Goal: Book appointment/travel/reservation

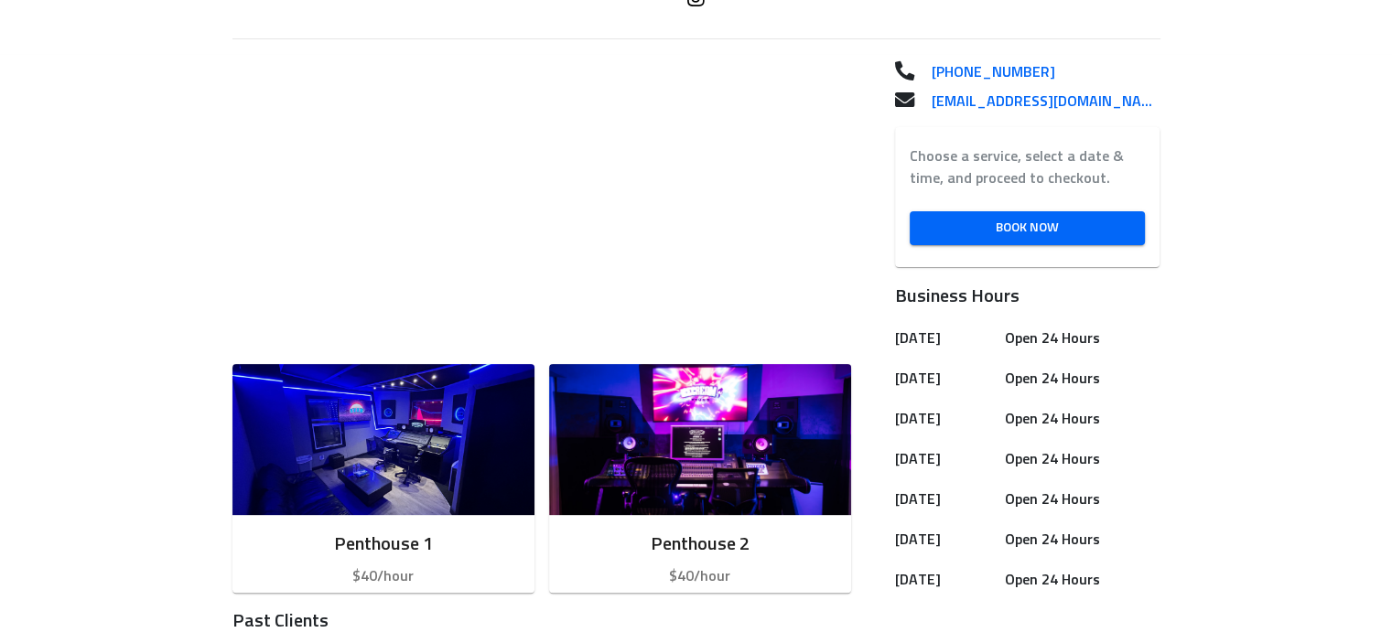
scroll to position [507, 0]
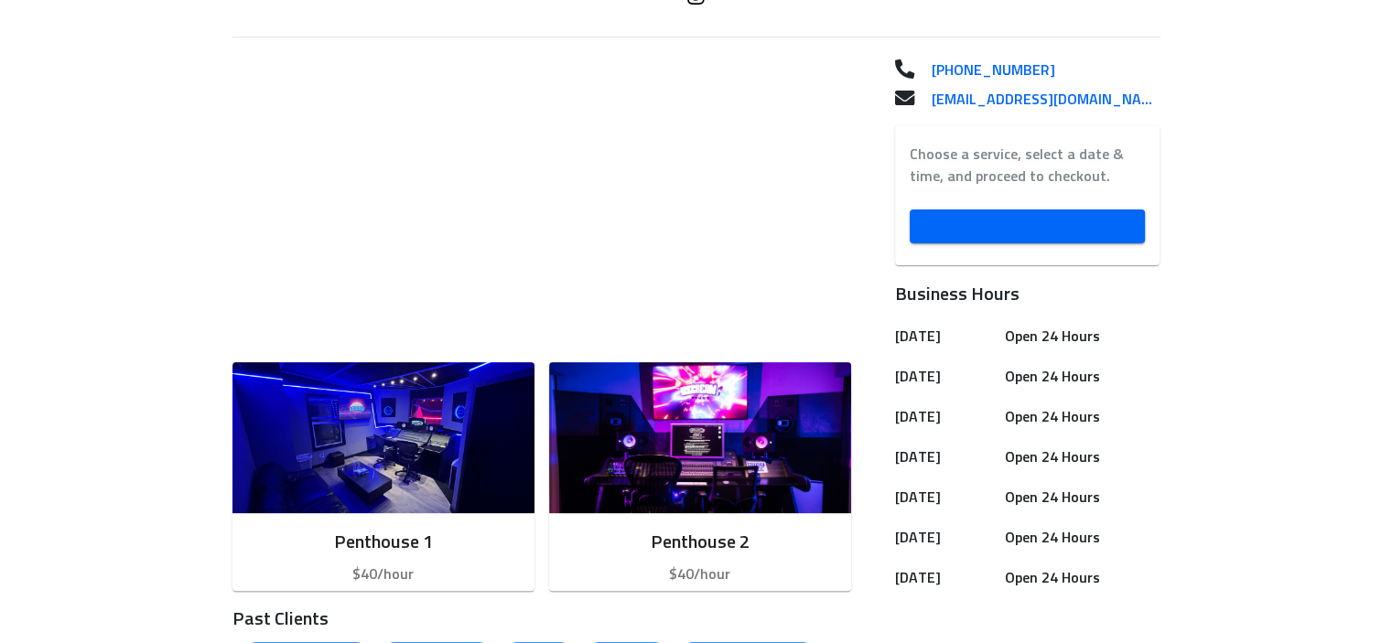
click at [1101, 217] on span "Book Now" at bounding box center [1027, 226] width 207 height 23
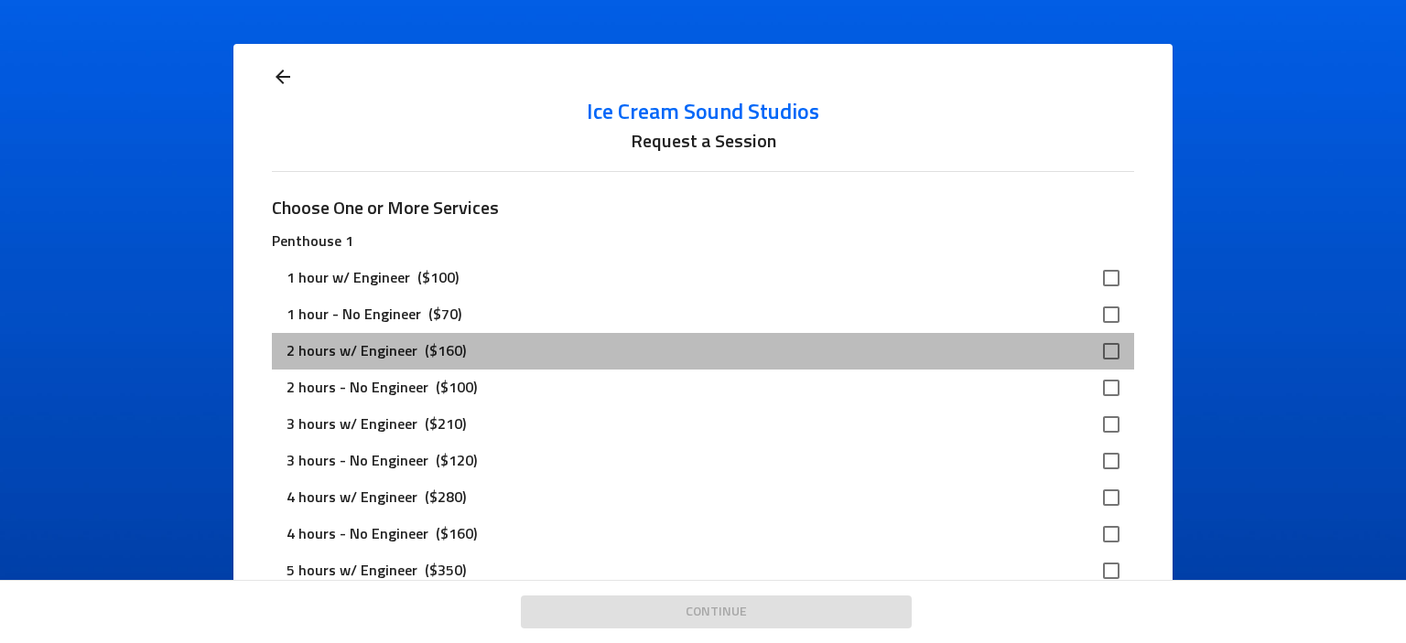
click at [817, 367] on div "2 hours w/ Engineer ($160)" at bounding box center [702, 351] width 861 height 37
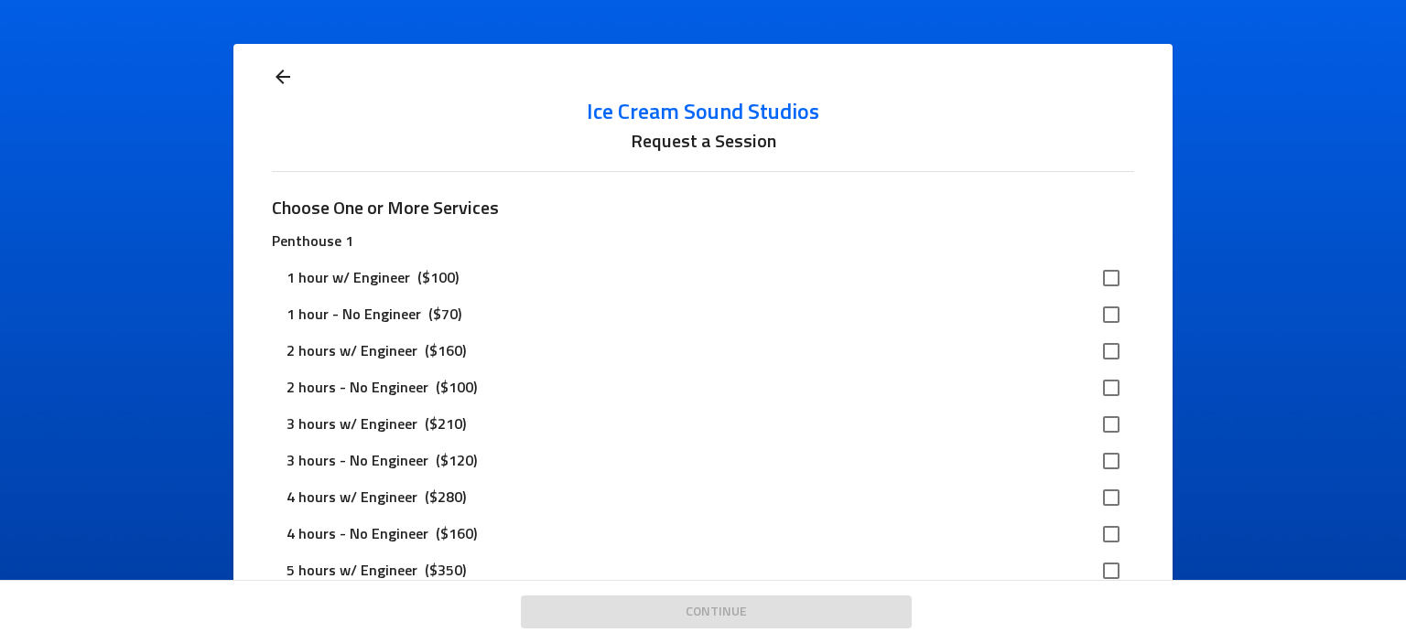
click at [1104, 353] on input "checkbox" at bounding box center [1111, 351] width 38 height 38
checkbox input "true"
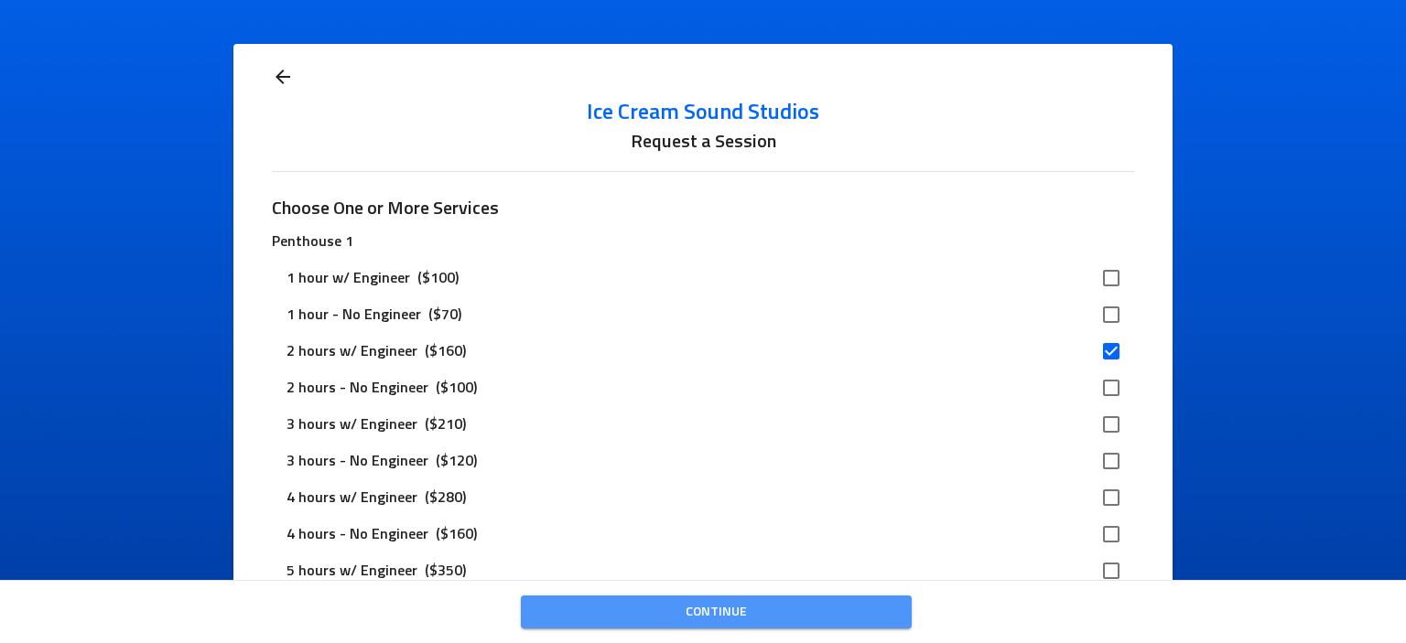
click at [775, 615] on span "Continue" at bounding box center [715, 612] width 361 height 23
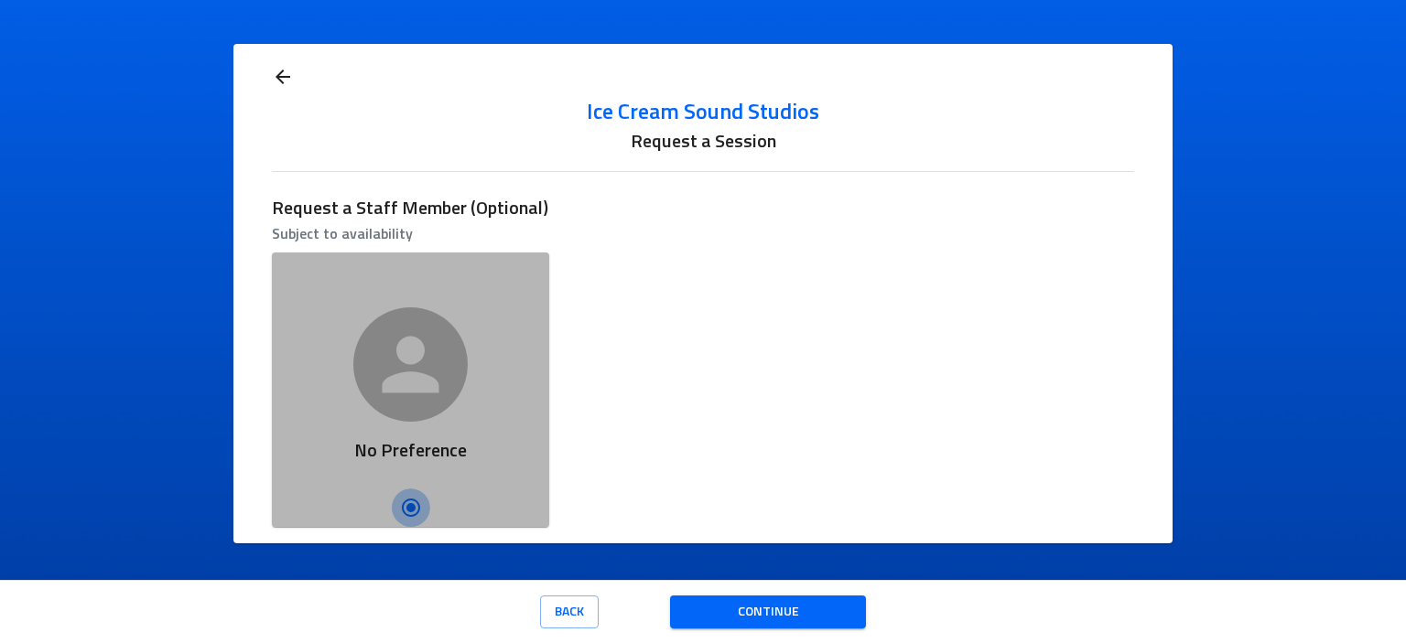
click at [405, 501] on input "no preference" at bounding box center [411, 508] width 38 height 38
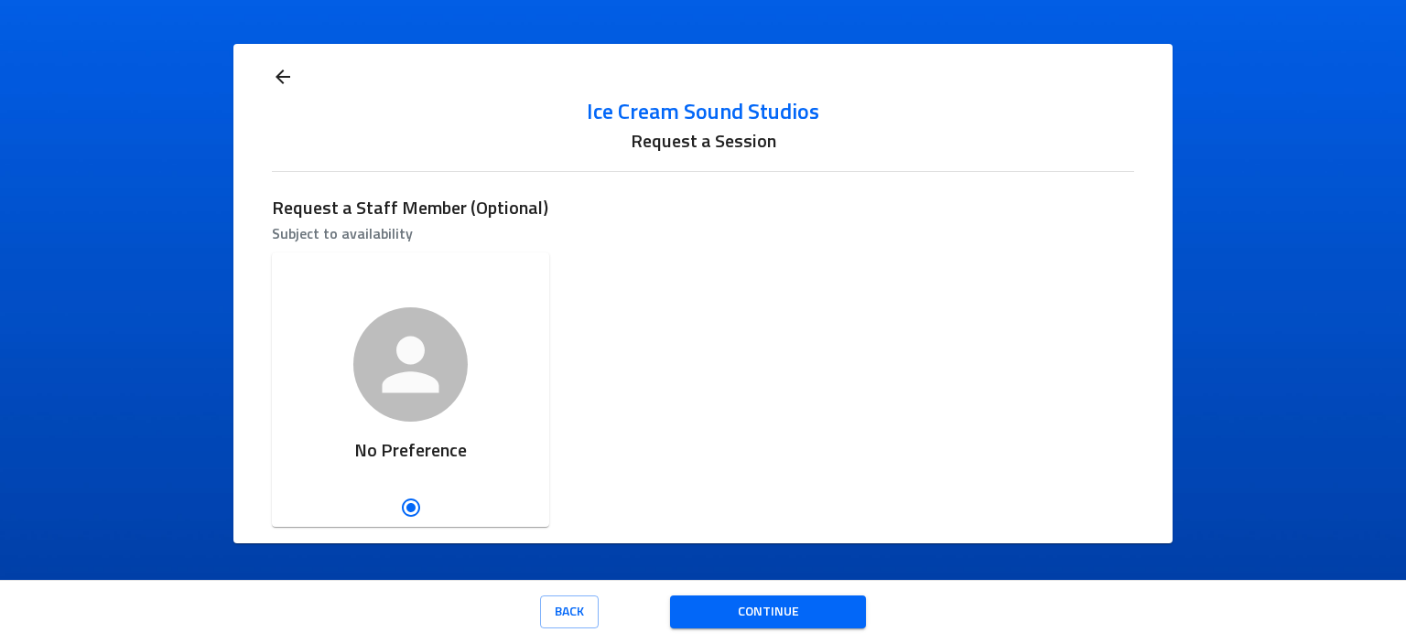
click at [374, 234] on p "Subject to availability" at bounding box center [702, 234] width 861 height 22
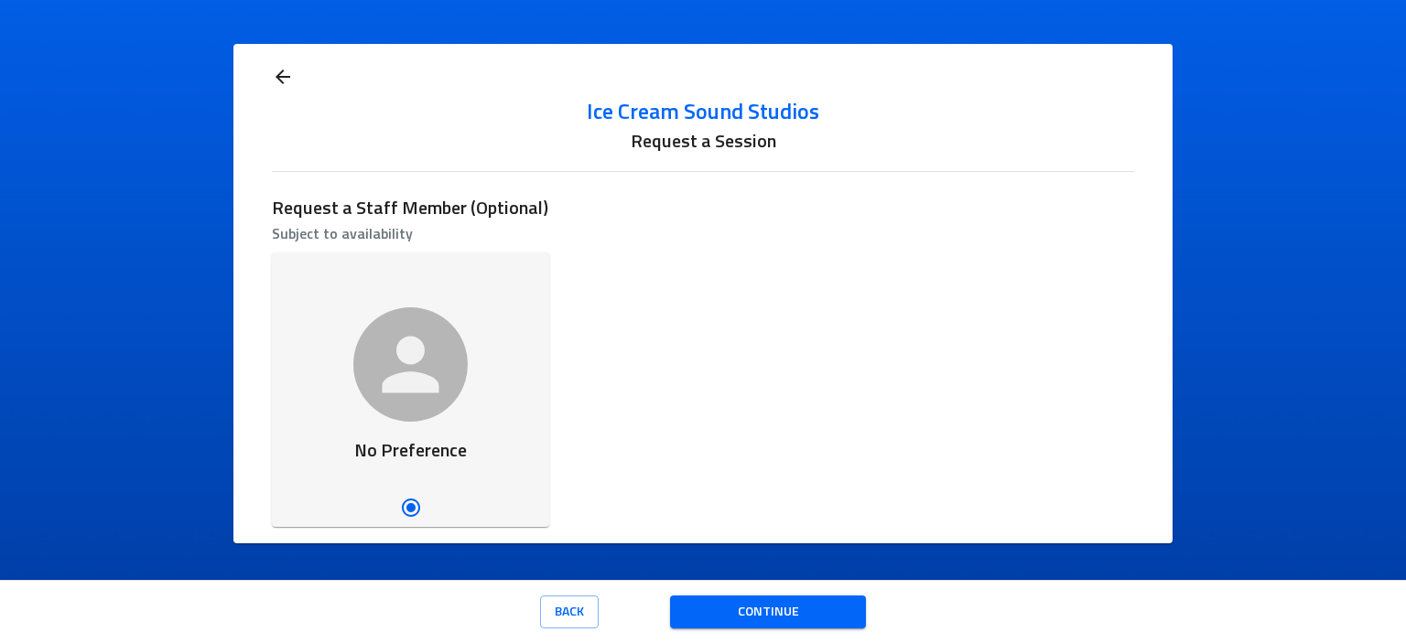
click at [411, 507] on input "no preference" at bounding box center [411, 508] width 38 height 38
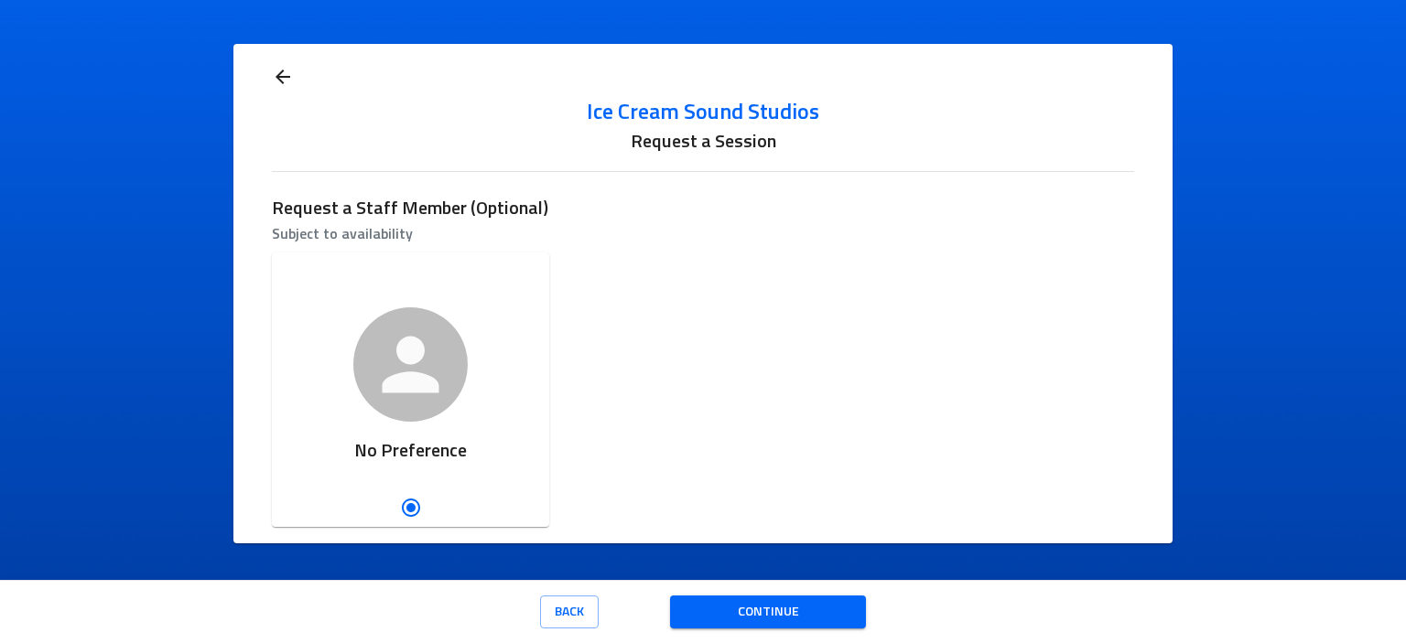
click at [706, 142] on h6 "Request a Session" at bounding box center [702, 141] width 861 height 29
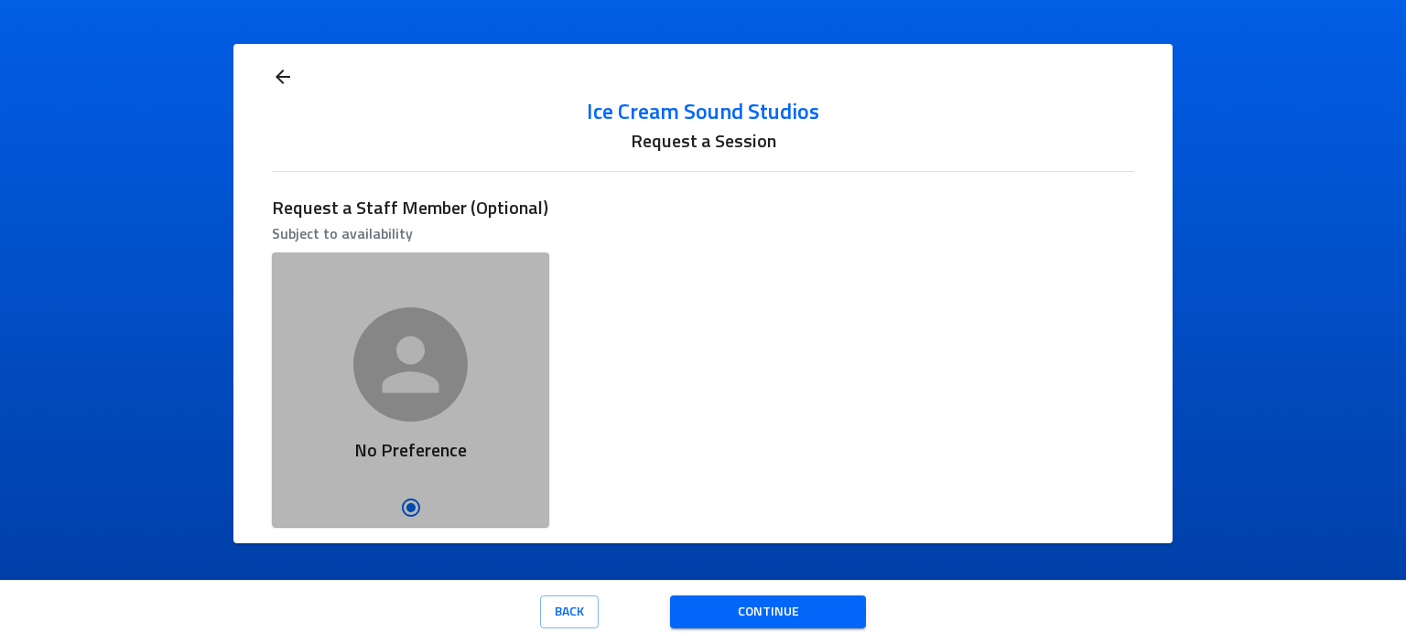
click at [392, 479] on div "No Preference" at bounding box center [410, 454] width 277 height 65
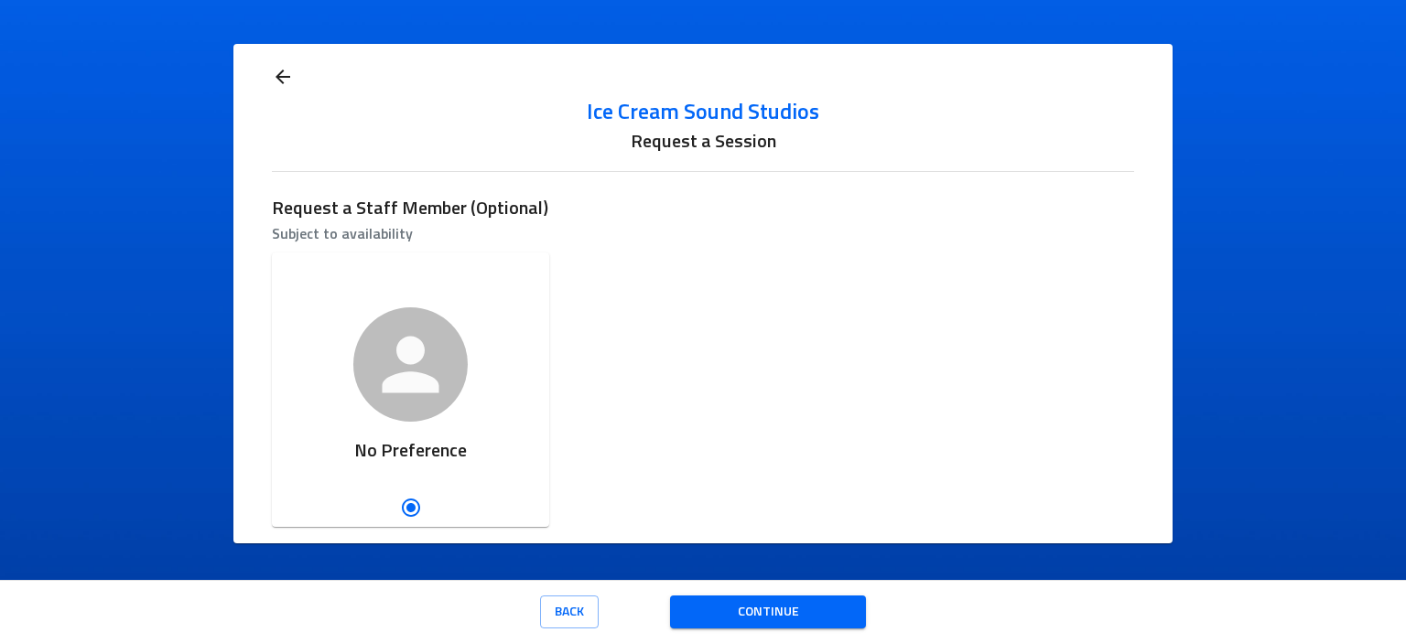
click at [372, 220] on h6 "Request a Staff Member (Optional)" at bounding box center [702, 208] width 861 height 29
click at [747, 607] on span "Continue" at bounding box center [767, 612] width 166 height 23
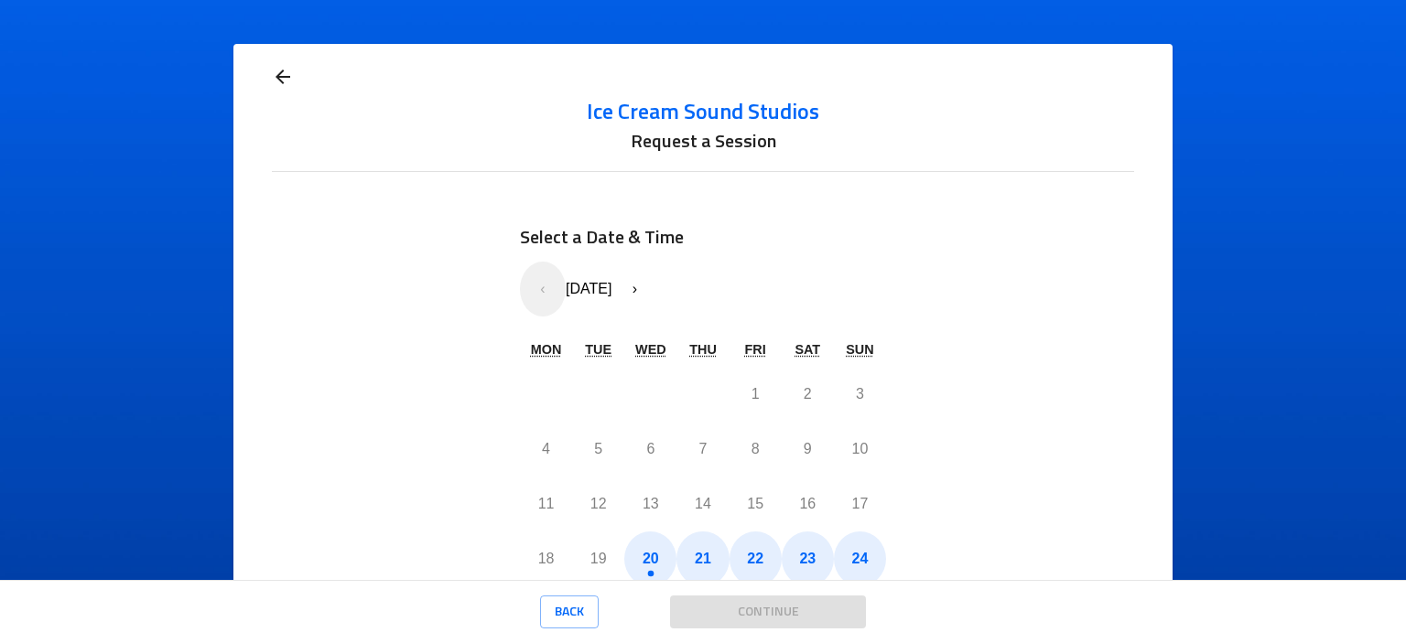
scroll to position [128, 0]
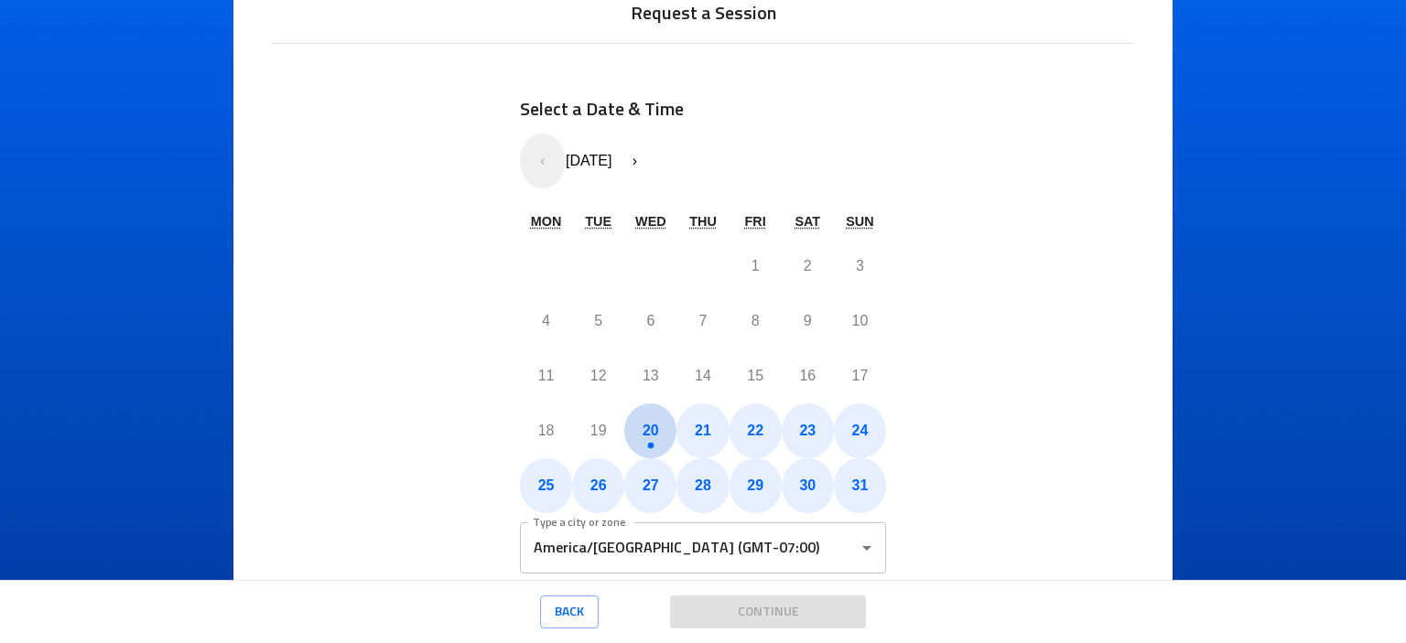
click at [642, 431] on abbr "20" at bounding box center [650, 431] width 16 height 16
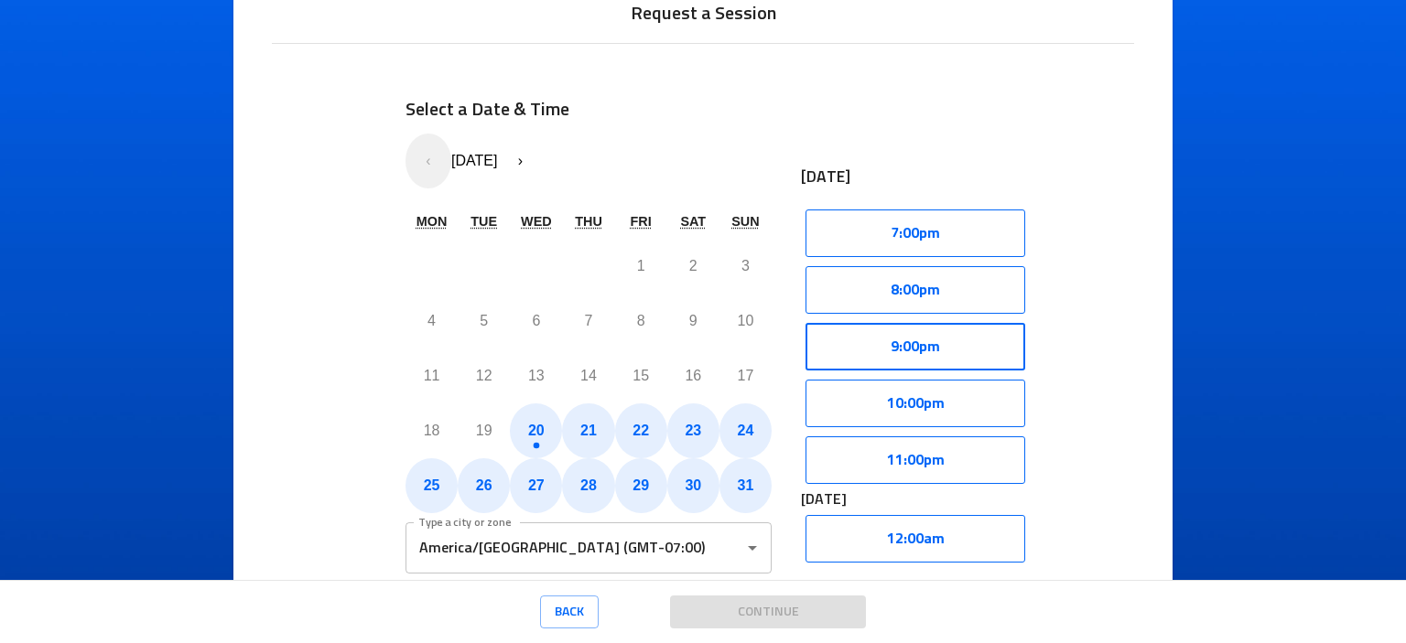
click at [901, 365] on button "9:00pm" at bounding box center [915, 347] width 220 height 48
click at [933, 354] on button "Select" at bounding box center [973, 347] width 104 height 48
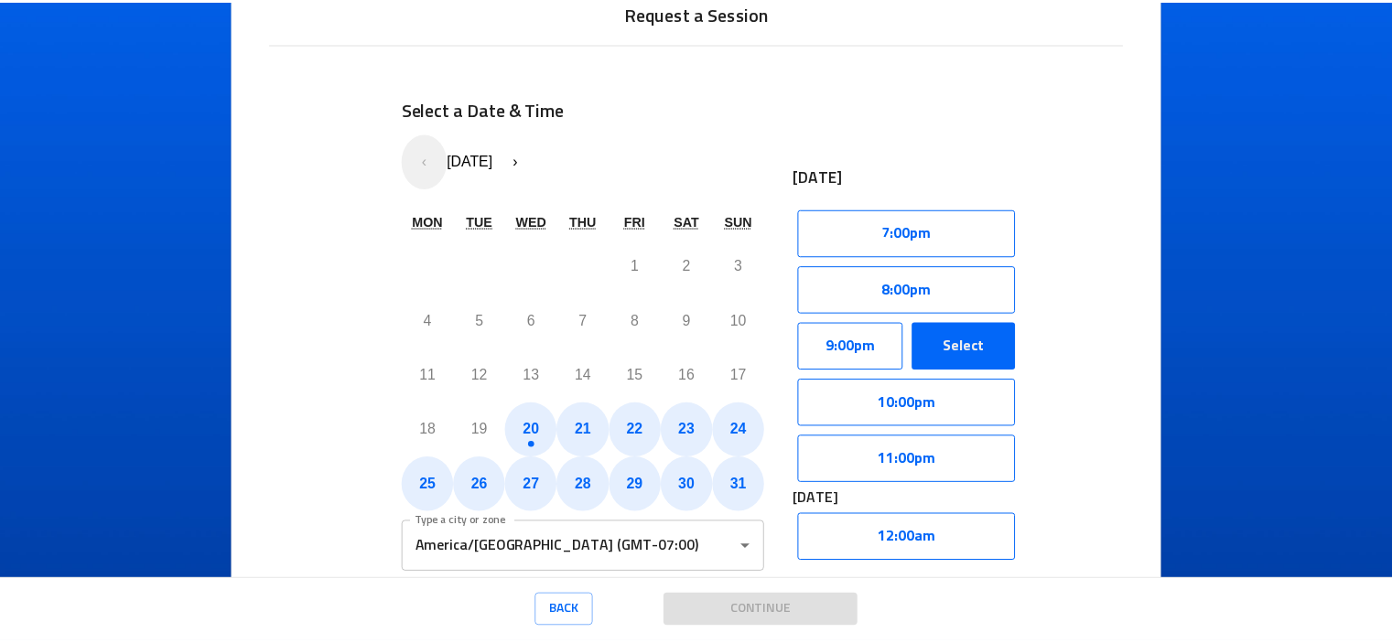
scroll to position [0, 0]
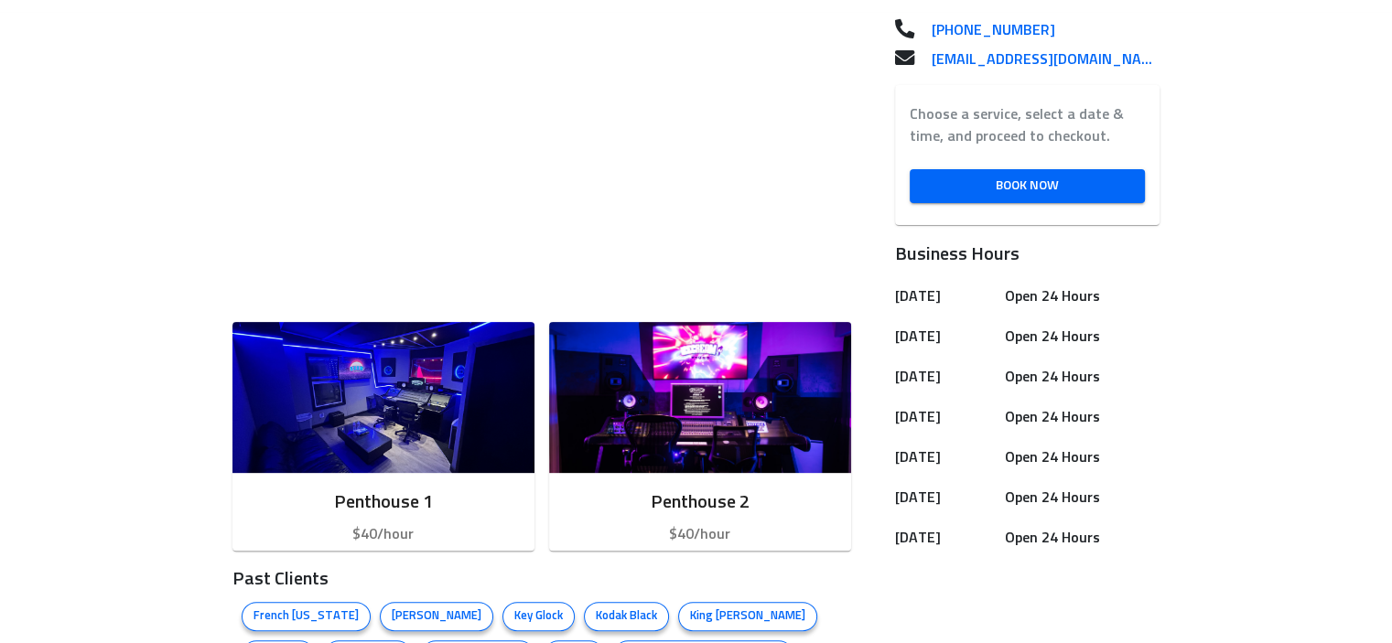
scroll to position [545, 0]
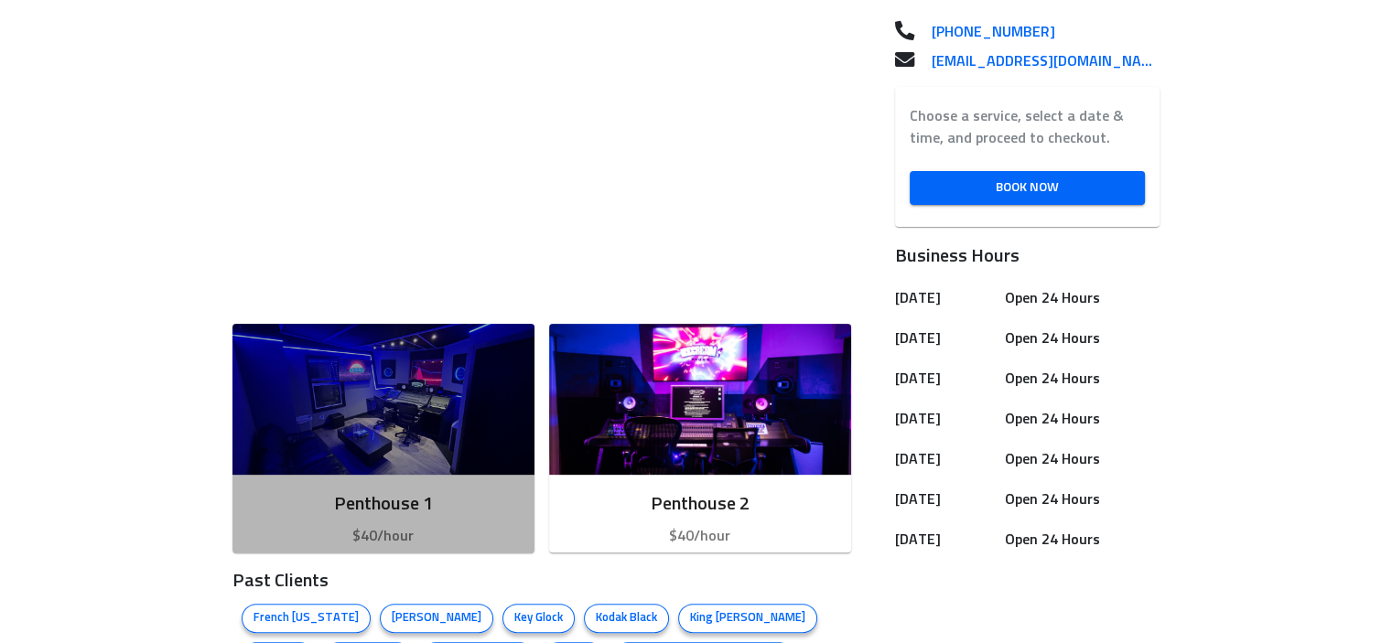
click at [458, 504] on h6 "Penthouse 1" at bounding box center [383, 504] width 273 height 29
